Goal: Task Accomplishment & Management: Manage account settings

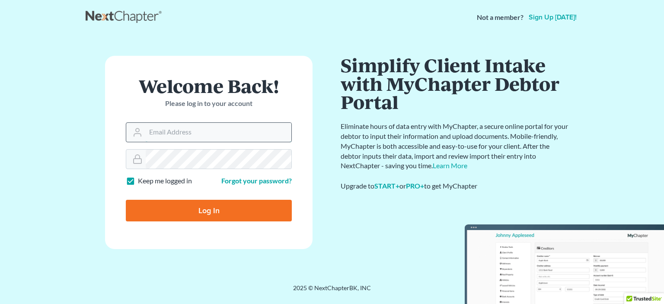
click at [159, 128] on input "Email Address" at bounding box center [219, 132] width 146 height 19
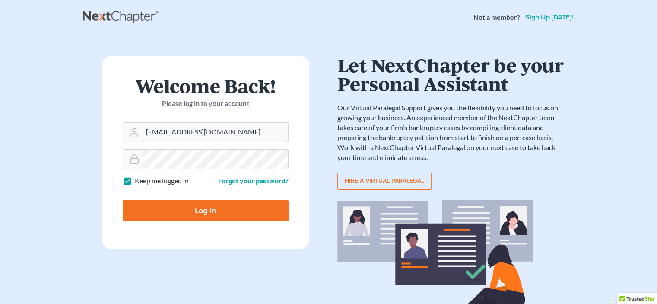
type input "mmeniw@bruninglaw.com"
click at [210, 212] on input "Log In" at bounding box center [206, 211] width 166 height 22
type input "Thinking..."
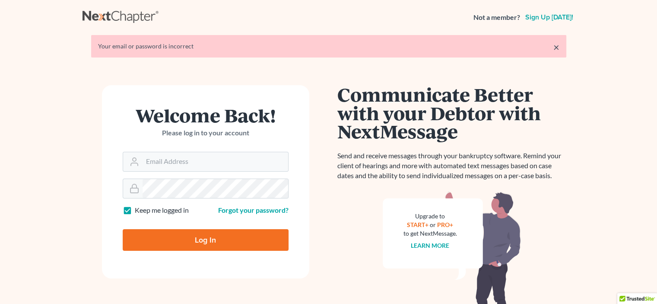
click at [555, 45] on link "×" at bounding box center [556, 47] width 6 height 10
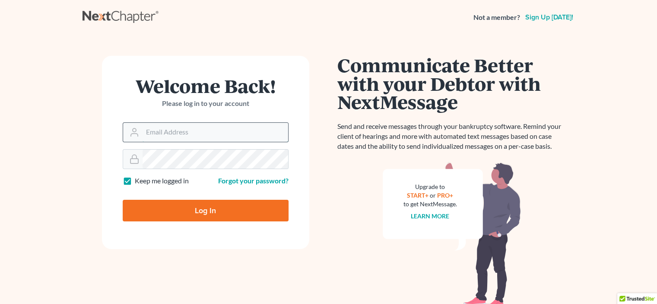
click at [154, 129] on input "Email Address" at bounding box center [216, 132] width 146 height 19
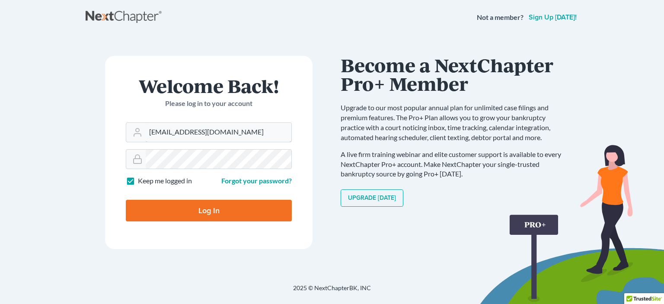
type input "[EMAIL_ADDRESS][DOMAIN_NAME]"
click at [138, 179] on label "Keep me logged in" at bounding box center [165, 181] width 54 height 10
click at [141, 179] on input "Keep me logged in" at bounding box center [144, 179] width 6 height 6
checkbox input "false"
click at [234, 181] on link "Forgot your password?" at bounding box center [256, 180] width 70 height 8
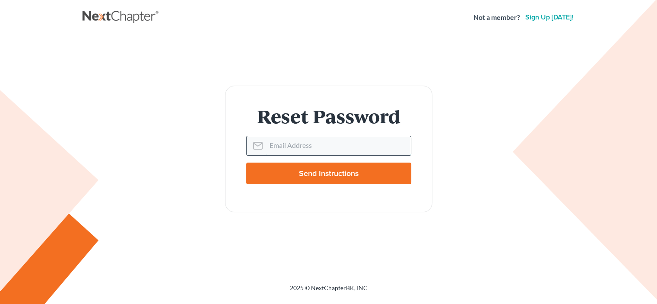
click at [276, 145] on input "Email Address" at bounding box center [338, 145] width 145 height 19
type input "[EMAIL_ADDRESS][DOMAIN_NAME]"
click at [309, 173] on input "Send Instructions" at bounding box center [328, 173] width 165 height 22
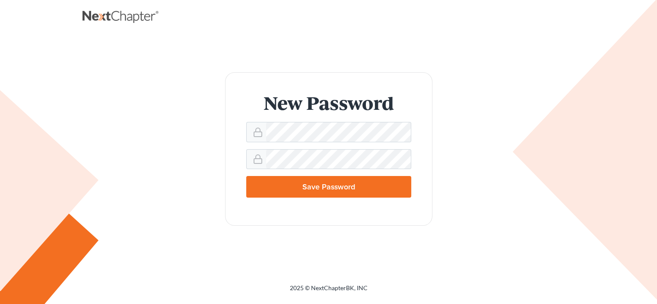
click at [327, 188] on input "Save Password" at bounding box center [328, 187] width 165 height 22
type input "Thinking..."
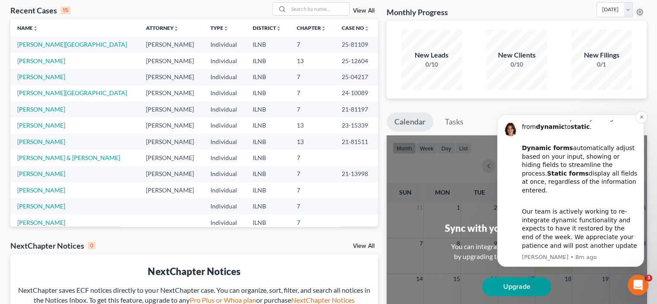
scroll to position [86, 0]
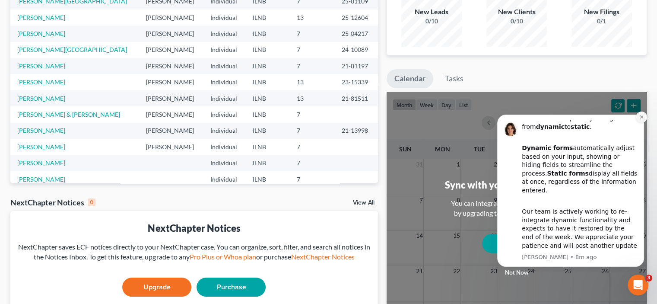
click at [642, 117] on icon "Dismiss notification" at bounding box center [641, 116] width 3 height 3
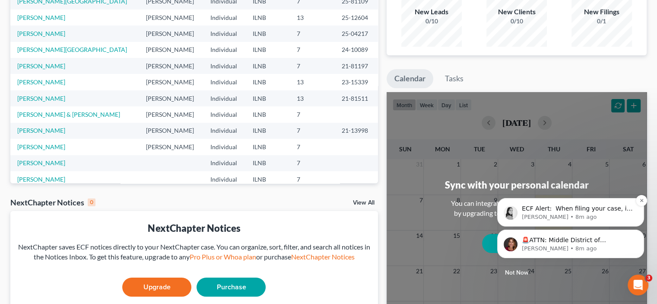
click at [593, 211] on p "ECF Alert: ​ When filing your case, if you receive a filing error, please doubl…" at bounding box center [577, 208] width 111 height 9
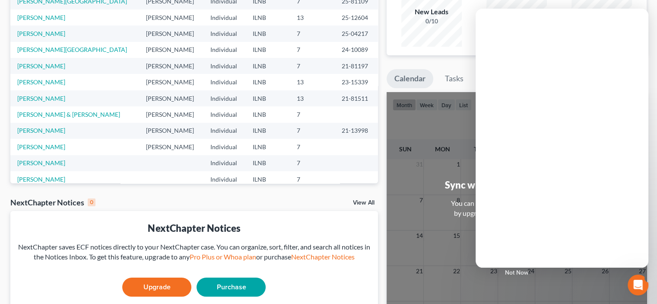
scroll to position [0, 0]
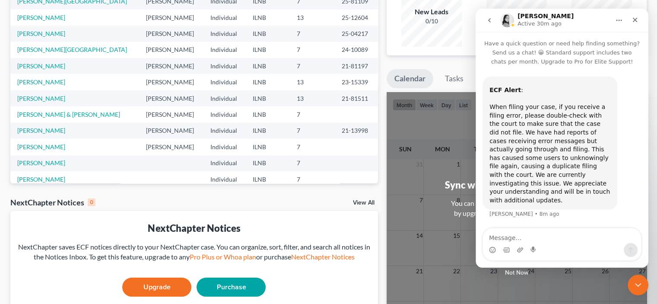
click at [329, 205] on div "NextChapter Notices 0 View All" at bounding box center [194, 204] width 368 height 14
click at [638, 20] on div "Close" at bounding box center [635, 20] width 16 height 16
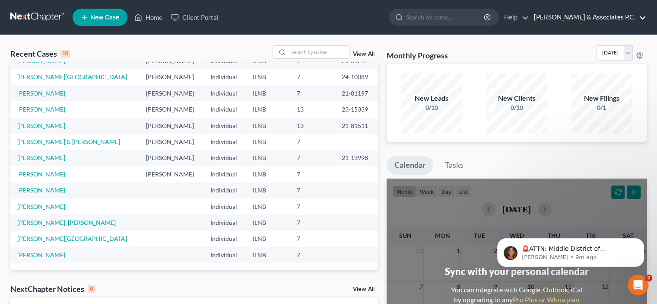
click at [642, 17] on link "Bruning & Associates P.C." at bounding box center [588, 18] width 117 height 16
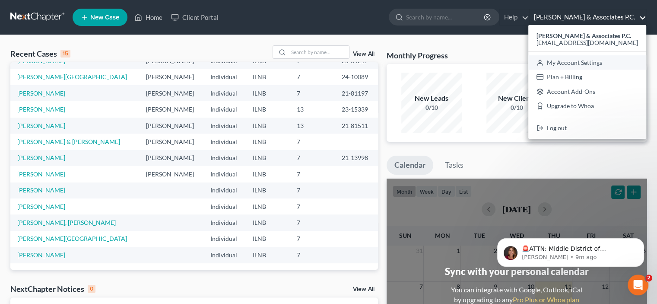
click at [605, 63] on link "My Account Settings" at bounding box center [587, 62] width 118 height 15
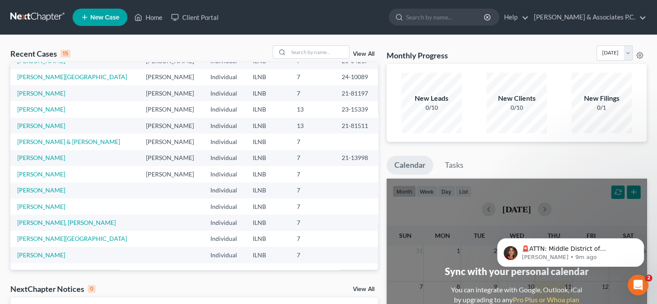
select select "23"
select select "14"
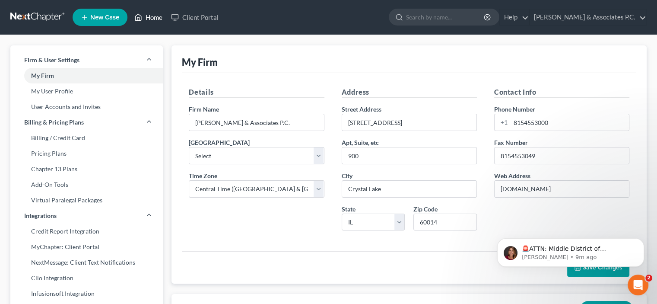
click at [159, 19] on link "Home" at bounding box center [148, 18] width 37 height 16
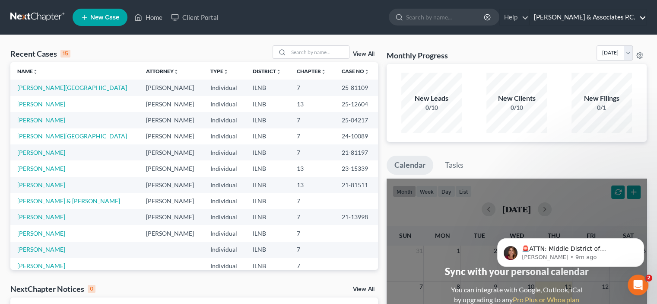
click at [641, 19] on link "Bruning & Associates P.C." at bounding box center [588, 18] width 117 height 16
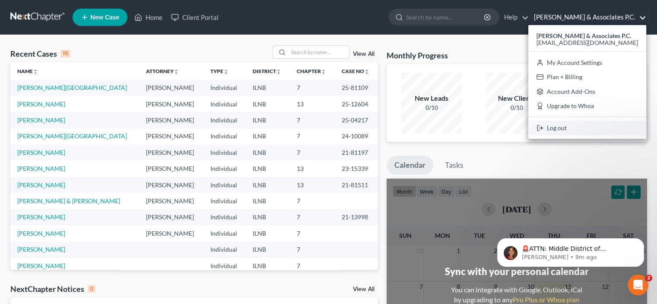
click at [591, 128] on link "Log out" at bounding box center [587, 128] width 118 height 15
